Goal: Task Accomplishment & Management: Manage account settings

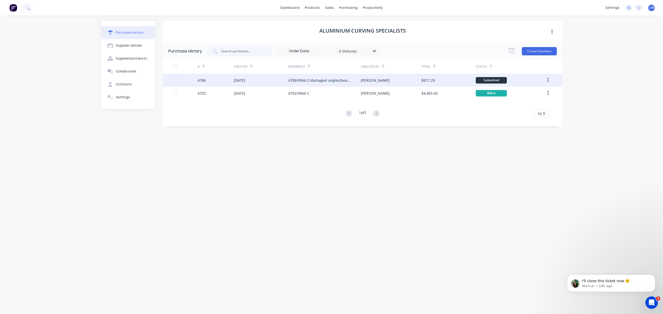
click at [305, 79] on div "4788/9066 C/damaged angles/beads" at bounding box center [319, 80] width 62 height 5
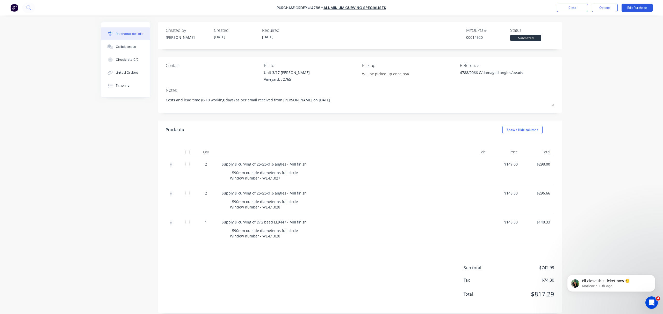
click at [630, 5] on button "Edit Purchase" at bounding box center [637, 8] width 31 height 8
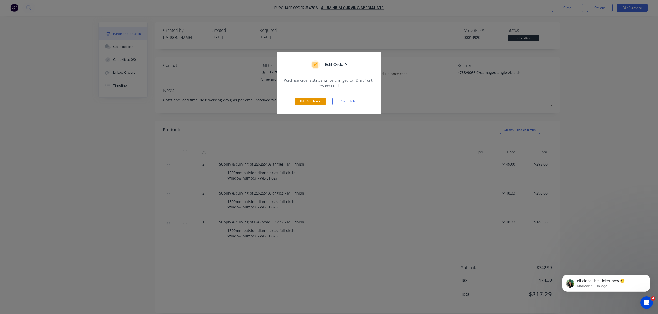
click at [310, 99] on button "Edit Purchase" at bounding box center [310, 102] width 31 height 8
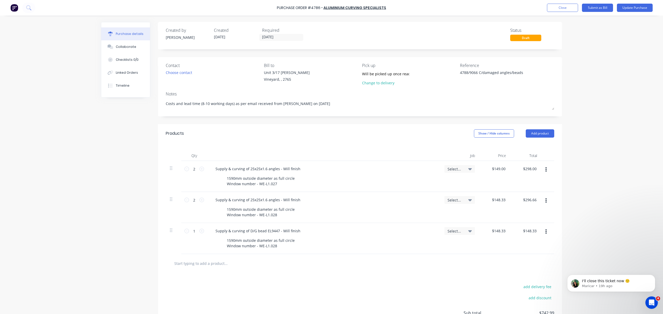
click at [461, 169] on div "Select..." at bounding box center [460, 169] width 24 height 5
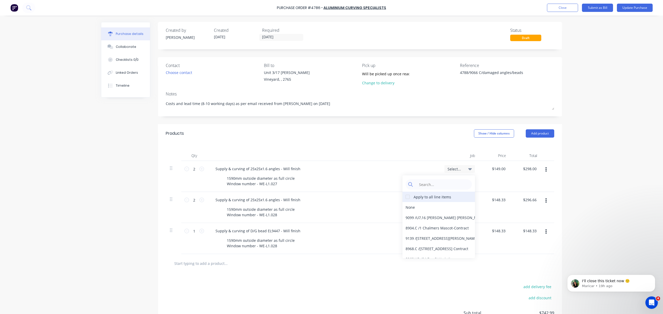
click at [407, 197] on div at bounding box center [407, 197] width 10 height 10
type textarea "x"
click at [427, 186] on input at bounding box center [442, 184] width 53 height 10
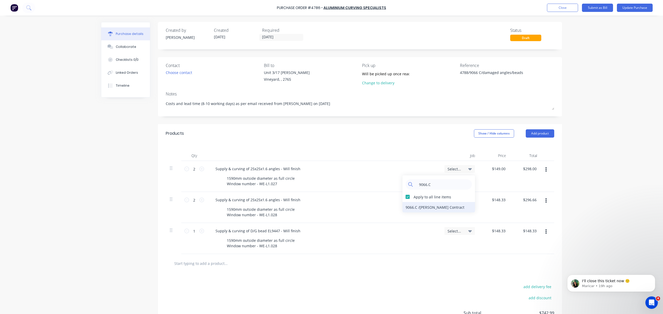
type input "9066.C"
click at [421, 207] on div "9066.C / [PERSON_NAME] Contract" at bounding box center [438, 207] width 73 height 10
click at [468, 171] on icon at bounding box center [470, 169] width 4 height 6
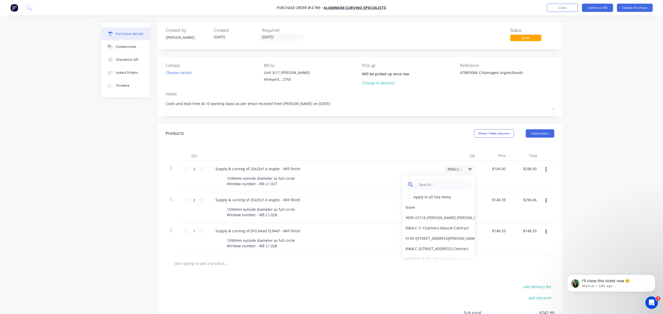
type textarea "x"
click at [444, 183] on input at bounding box center [442, 184] width 53 height 10
type input "9066"
click at [414, 251] on div "9066.C / [PERSON_NAME] Contract" at bounding box center [438, 253] width 73 height 10
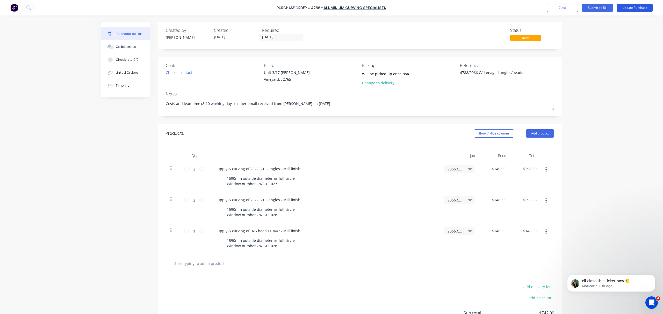
click at [626, 5] on button "Update Purchase" at bounding box center [635, 8] width 36 height 8
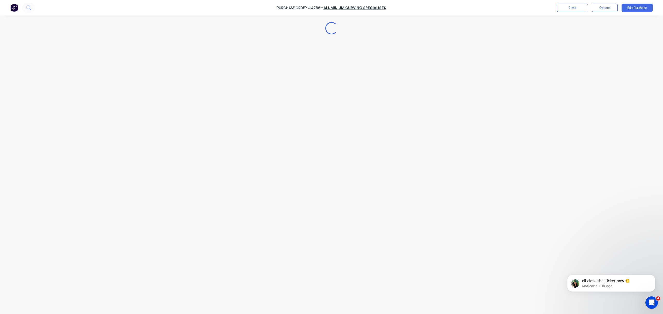
type textarea "x"
